Goal: Information Seeking & Learning: Check status

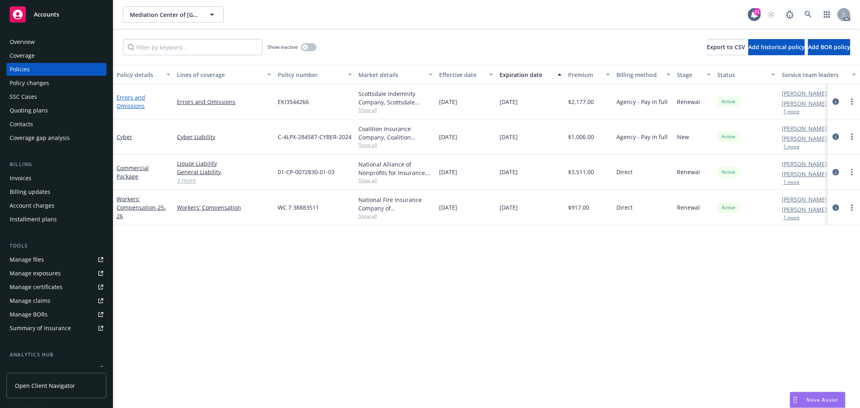
click at [133, 98] on link "Errors and Omissions" at bounding box center [131, 102] width 29 height 16
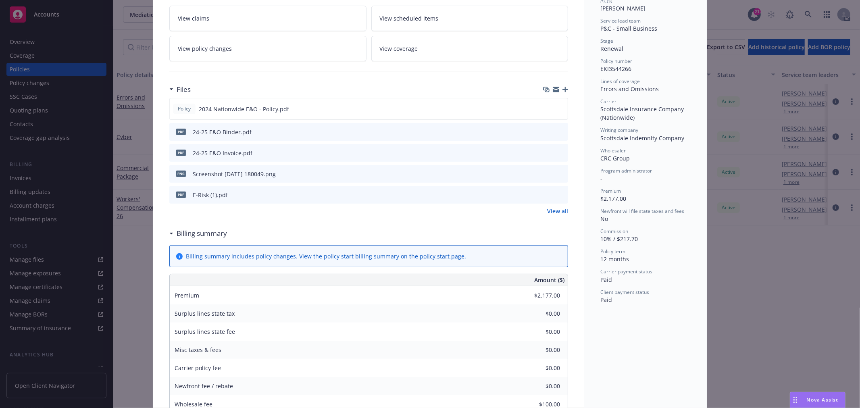
scroll to position [134, 0]
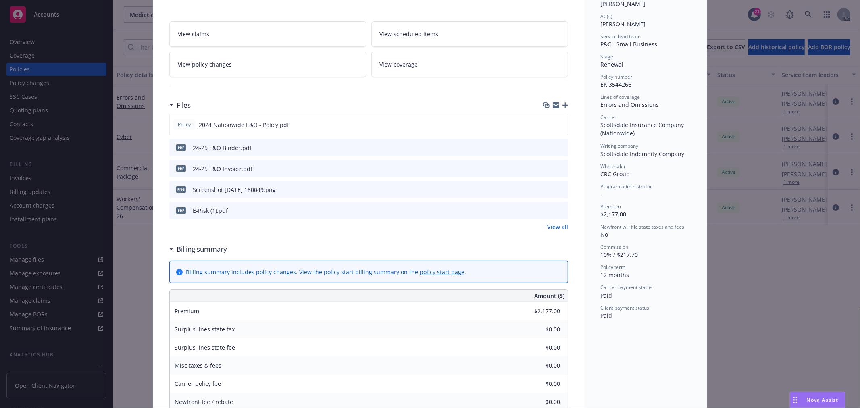
click at [232, 65] on link "View policy changes" at bounding box center [267, 64] width 197 height 25
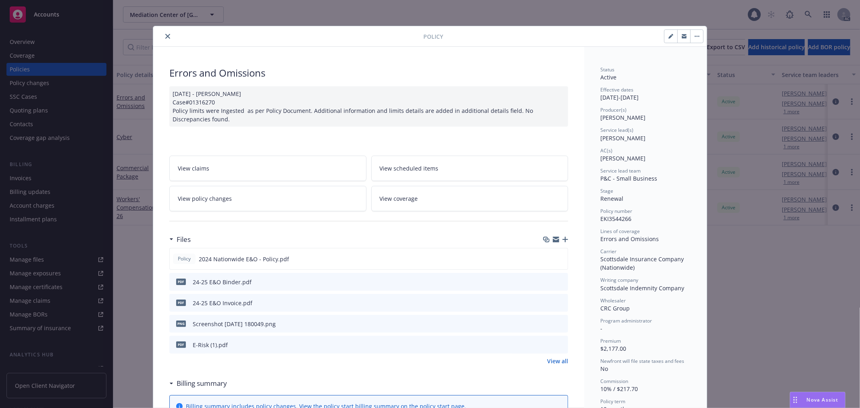
scroll to position [24, 0]
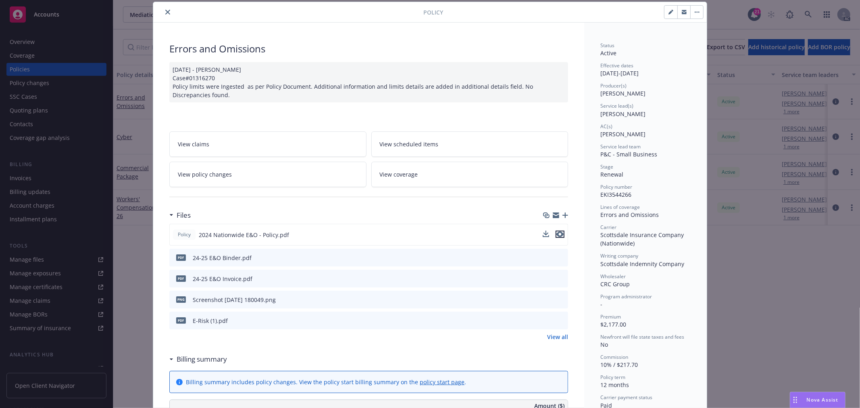
click at [556, 235] on icon "preview file" at bounding box center [559, 234] width 7 height 6
click at [165, 13] on icon "close" at bounding box center [167, 12] width 5 height 5
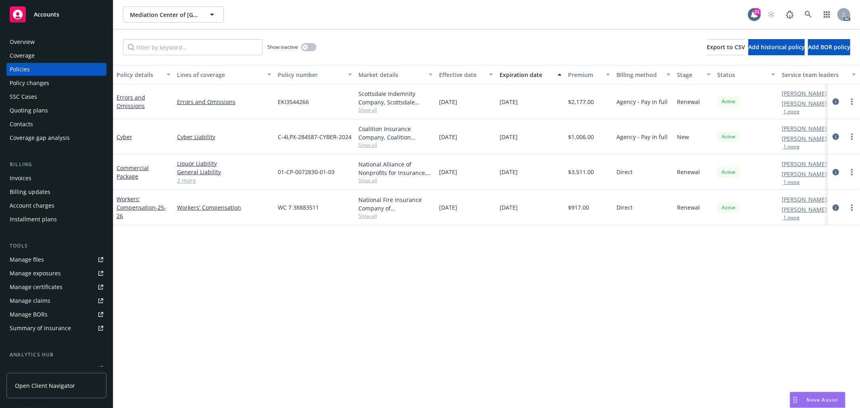
click at [122, 138] on link "Cyber" at bounding box center [125, 137] width 16 height 8
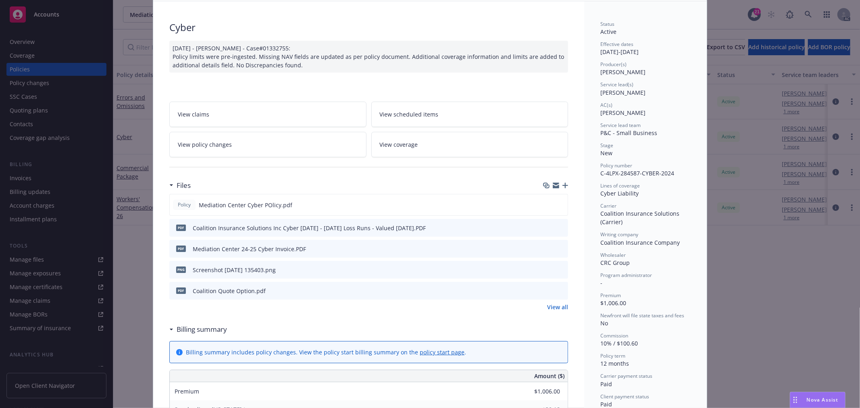
scroll to position [45, 0]
click at [242, 149] on link "View policy changes" at bounding box center [267, 145] width 197 height 25
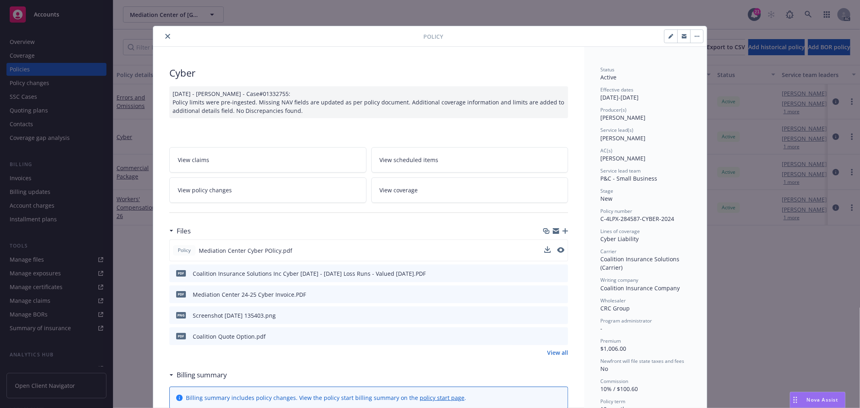
scroll to position [24, 0]
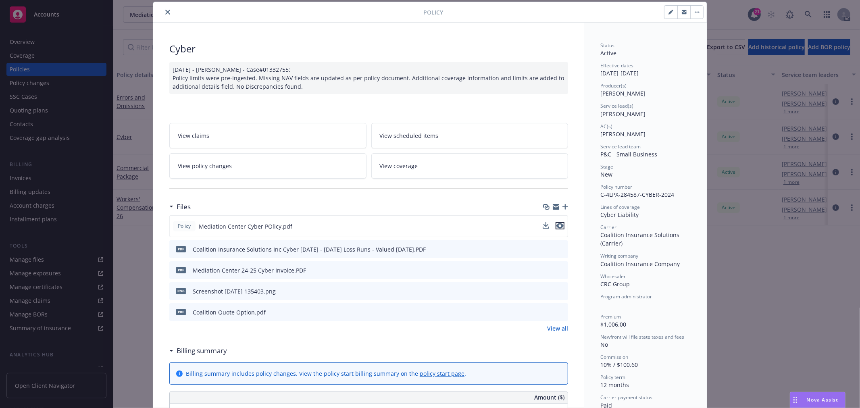
click at [558, 228] on icon "preview file" at bounding box center [559, 226] width 7 height 6
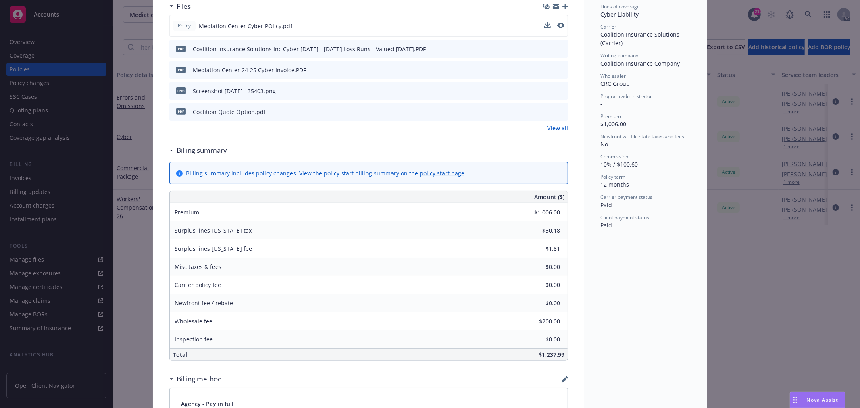
scroll to position [248, 0]
